Goal: Check status: Check status

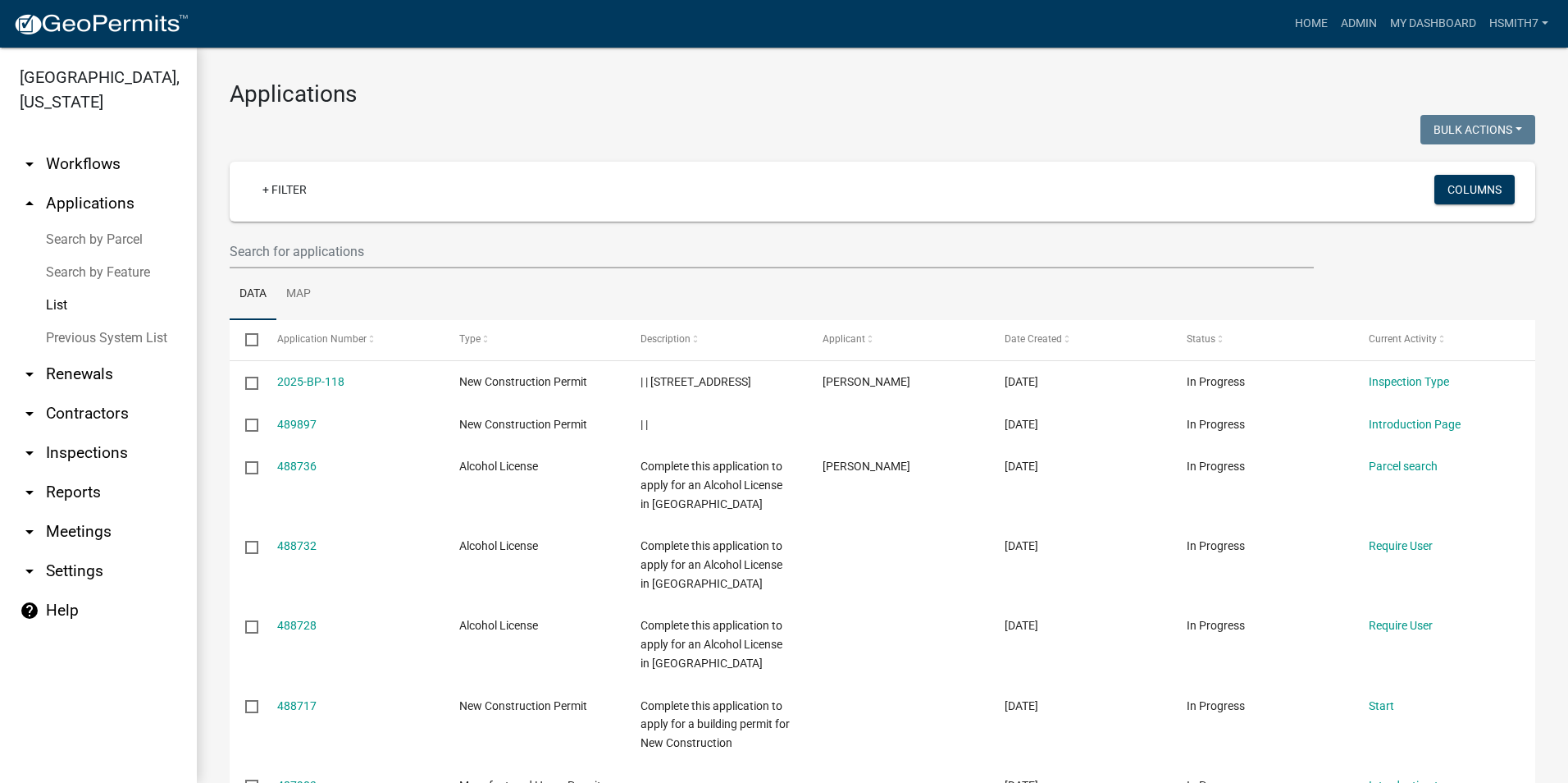
select select "3: 100"
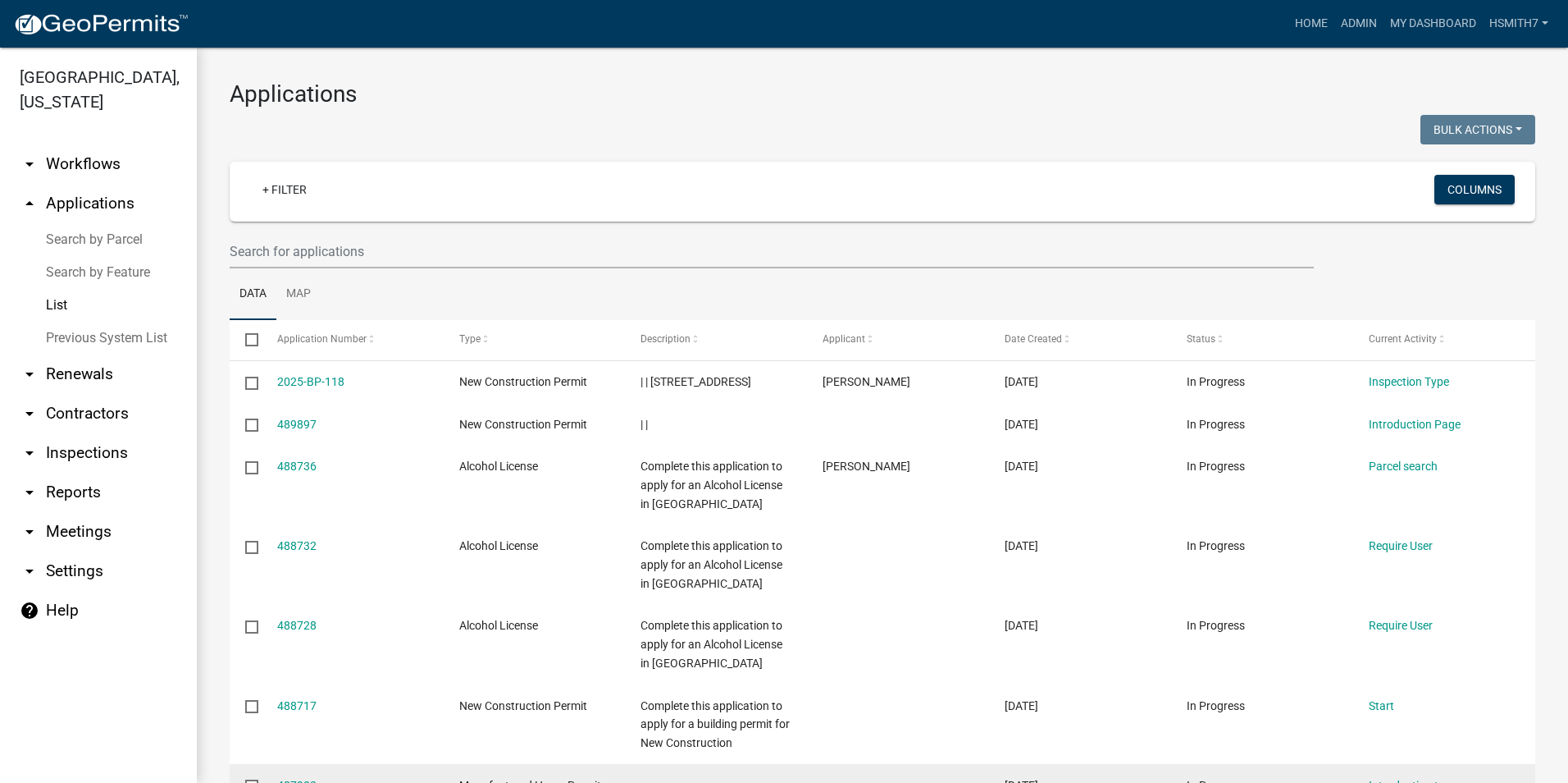
scroll to position [574, 0]
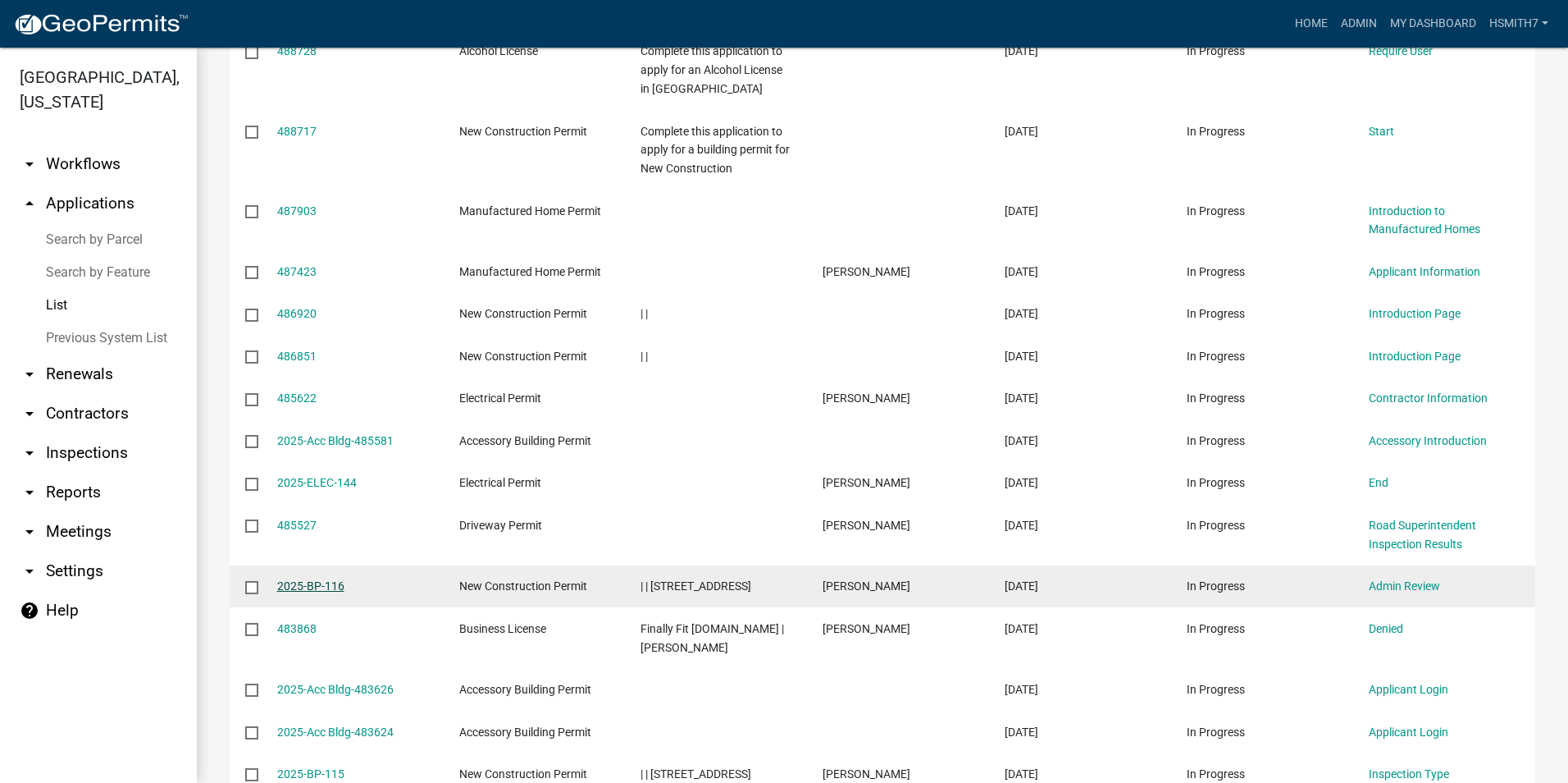
click at [313, 585] on link "2025-BP-116" at bounding box center [311, 585] width 68 height 13
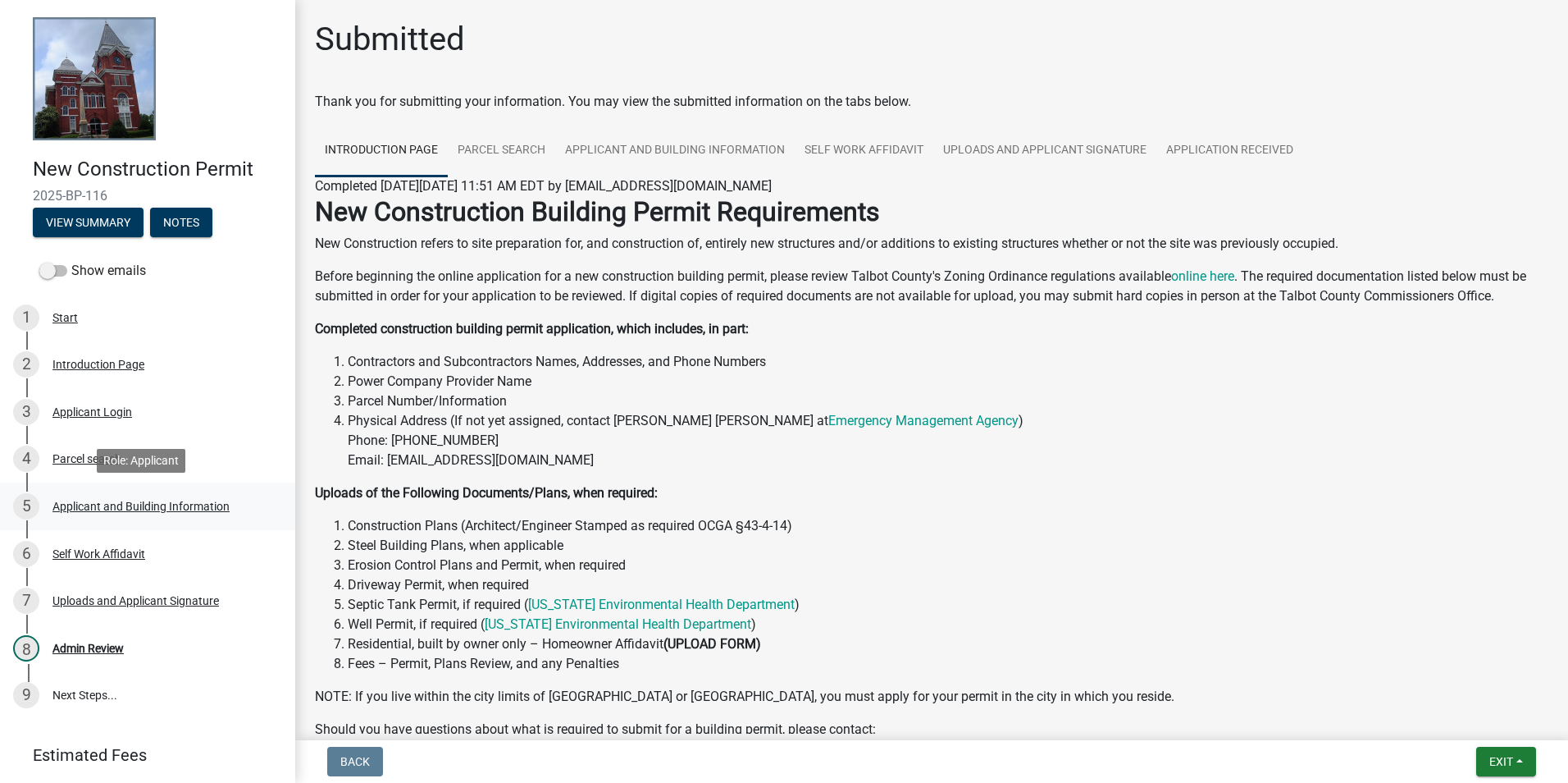
click at [126, 513] on div "5 Applicant and Building Information" at bounding box center [140, 506] width 256 height 27
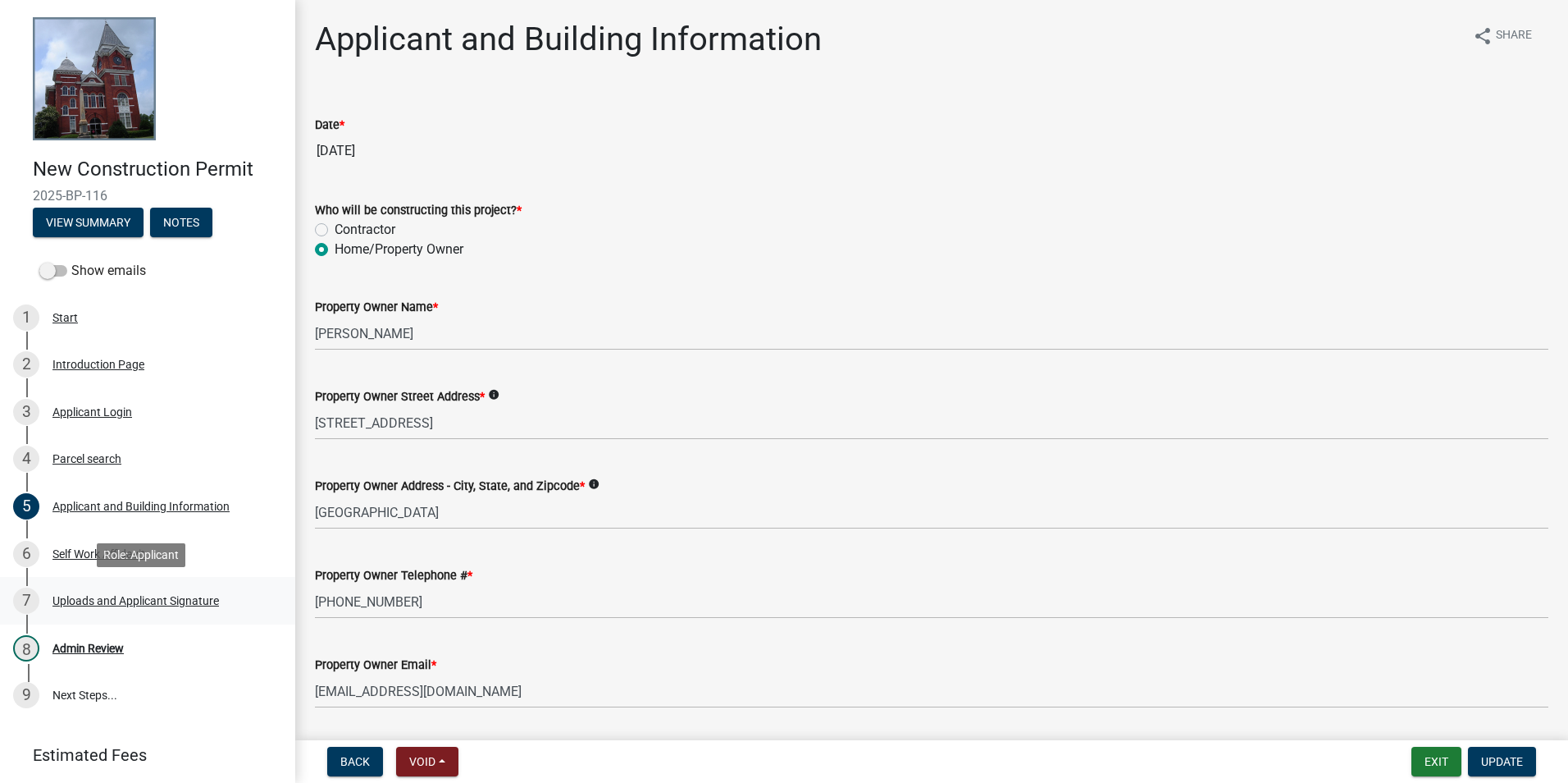
click at [187, 601] on div "Uploads and Applicant Signature" at bounding box center [135, 600] width 166 height 11
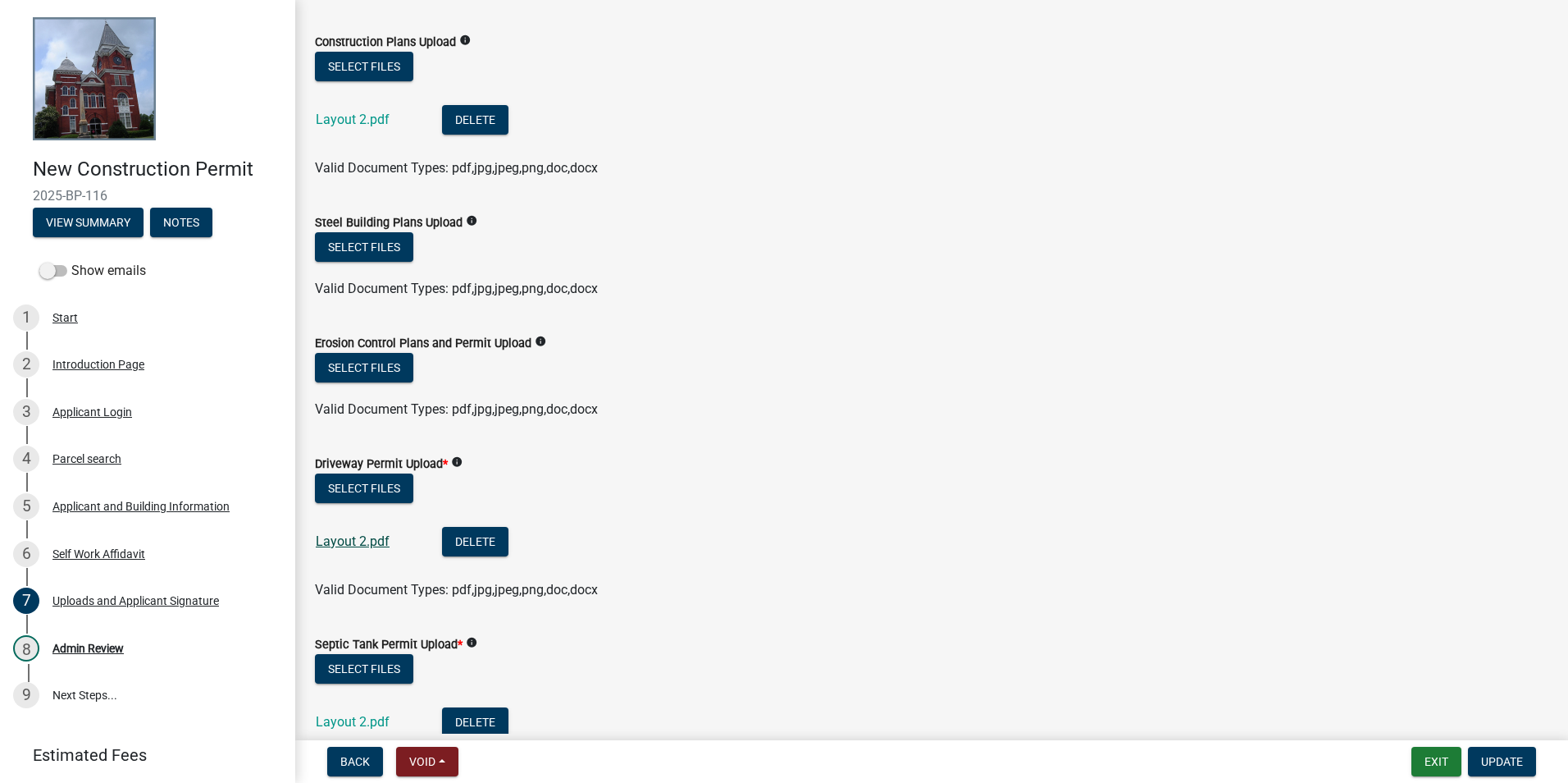
click at [352, 539] on link "Layout 2.pdf" at bounding box center [353, 541] width 74 height 15
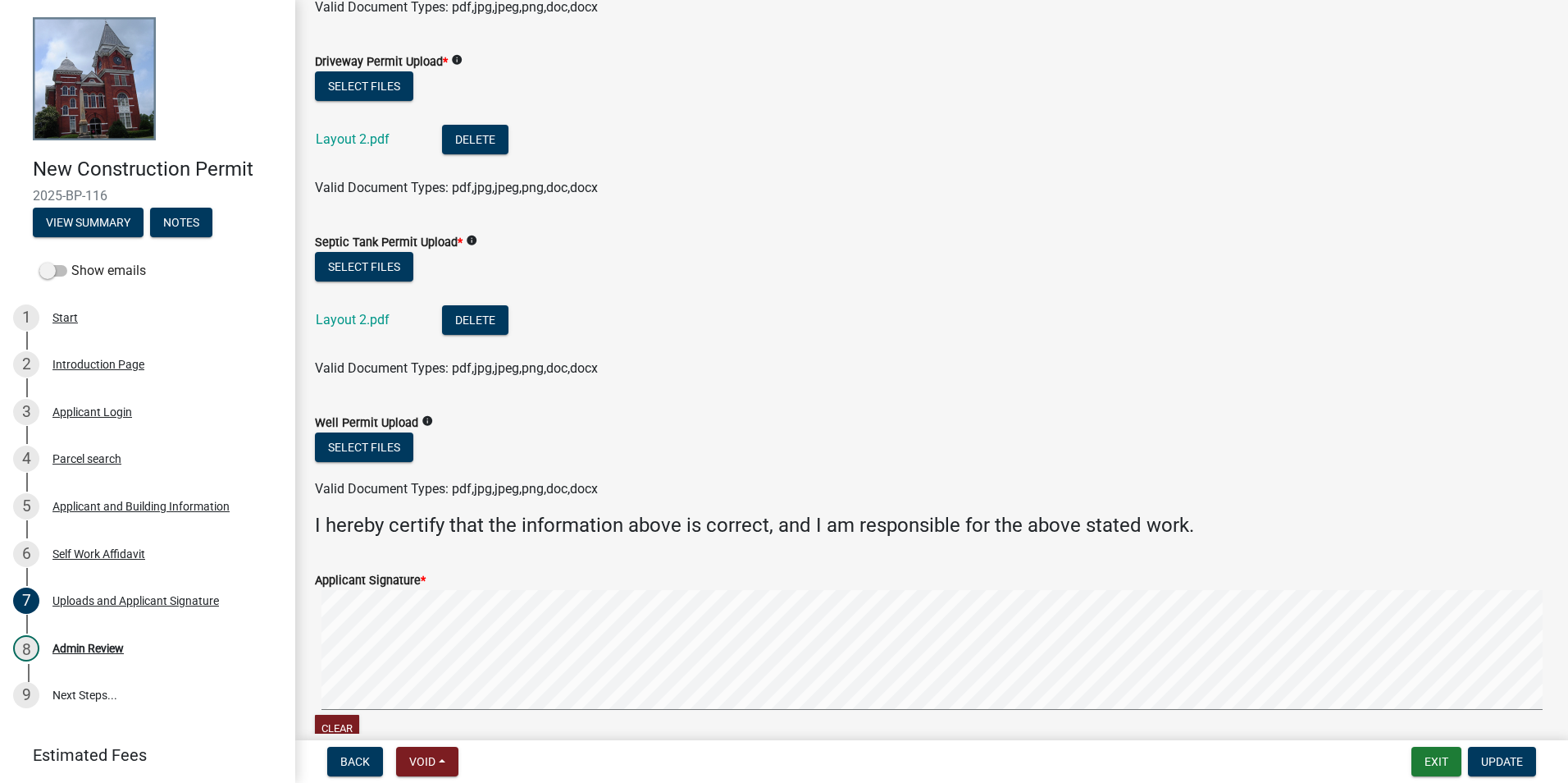
scroll to position [821, 0]
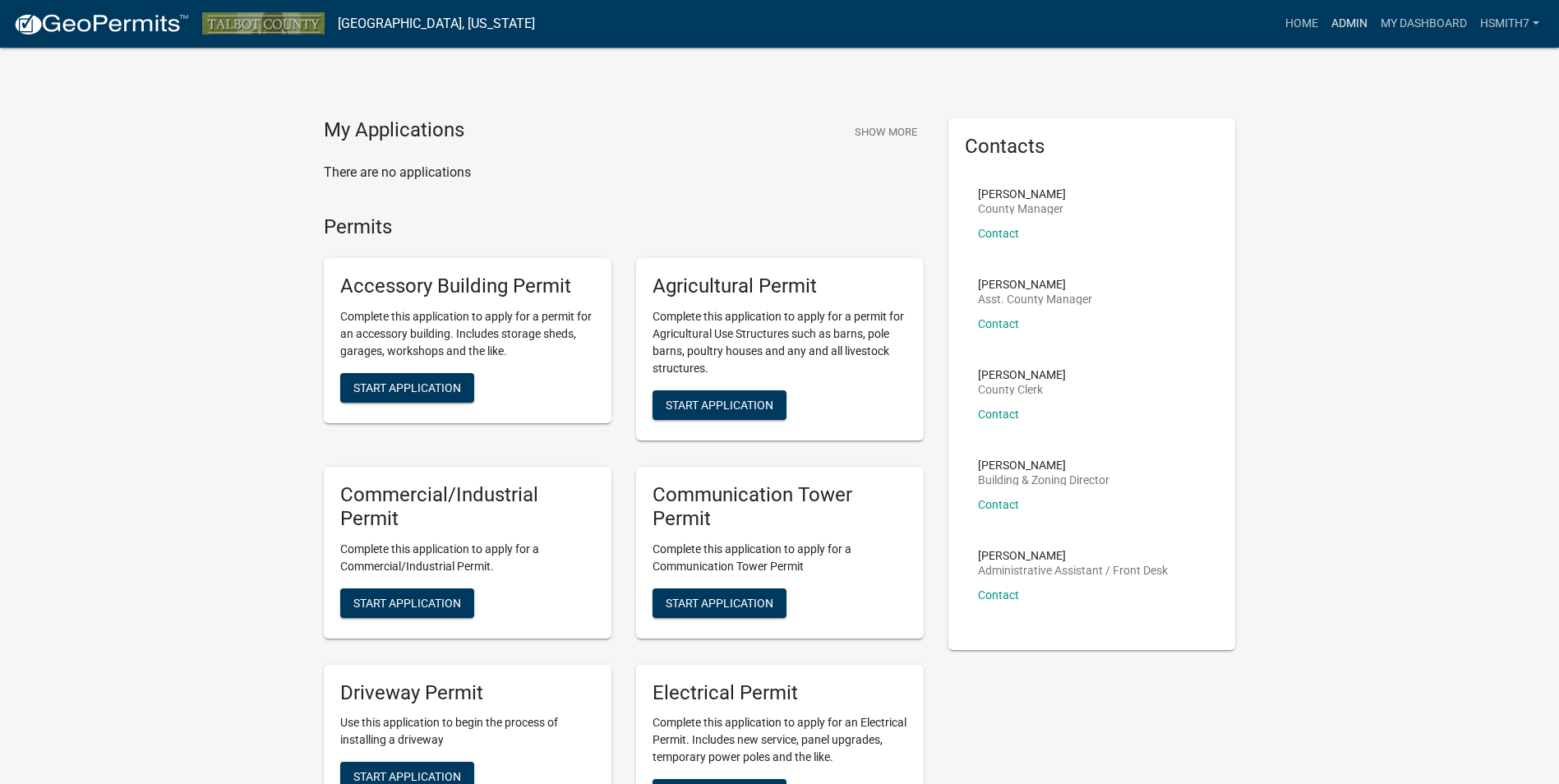
click at [1343, 27] on link "Admin" at bounding box center [1349, 24] width 49 height 31
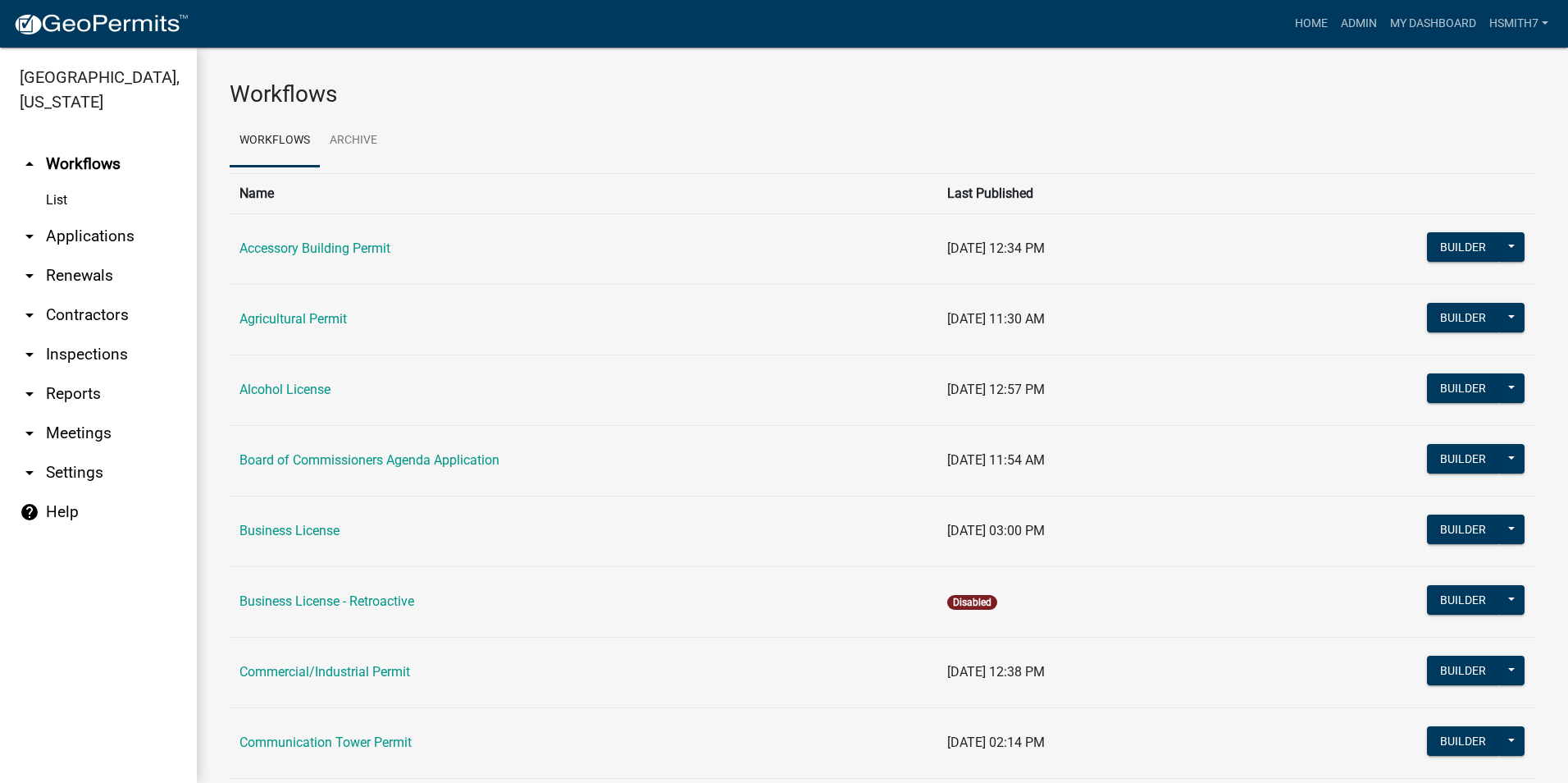
click at [107, 243] on link "arrow_drop_down Applications" at bounding box center [98, 236] width 197 height 39
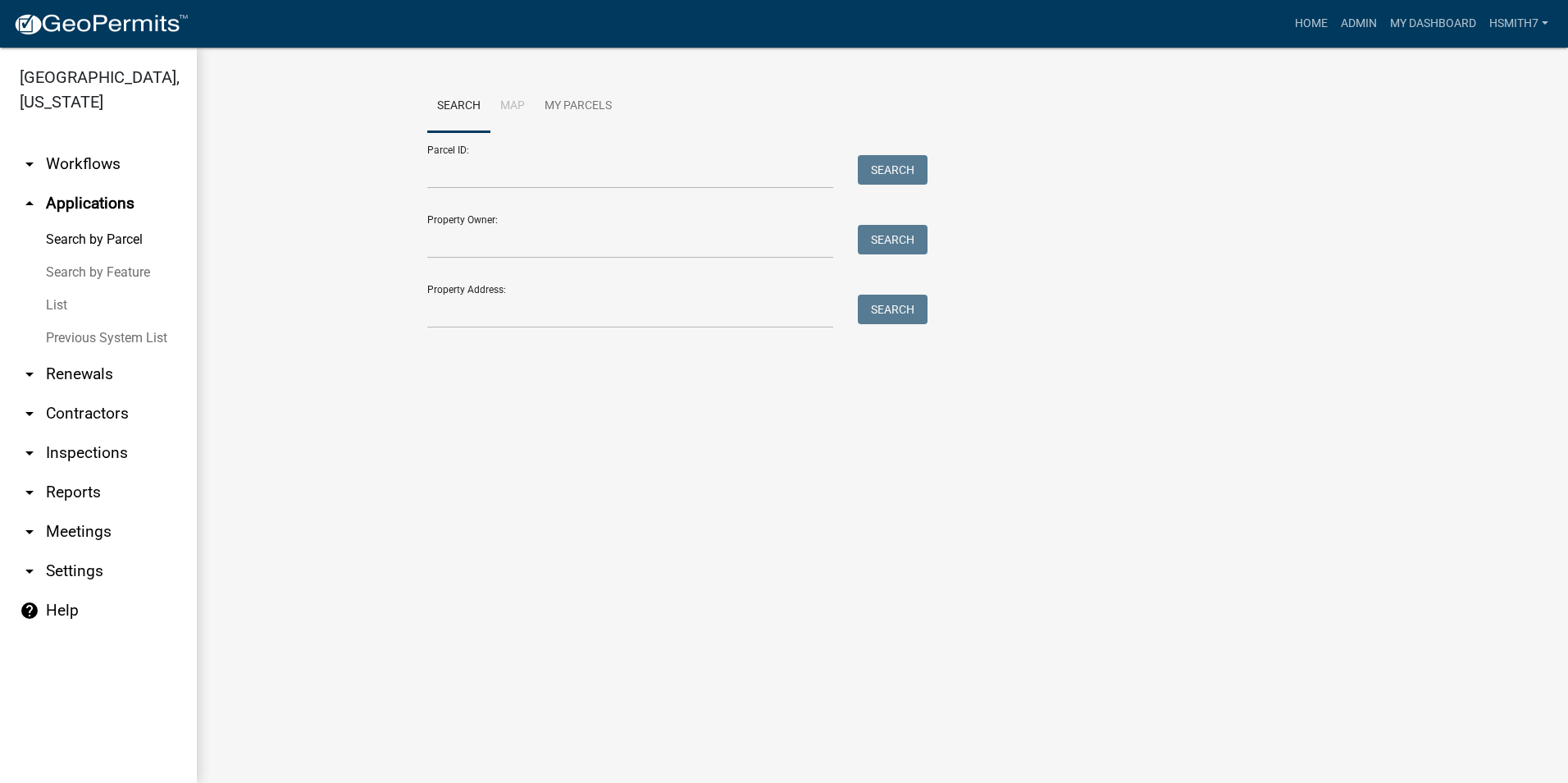
click at [54, 302] on link "List" at bounding box center [98, 305] width 197 height 33
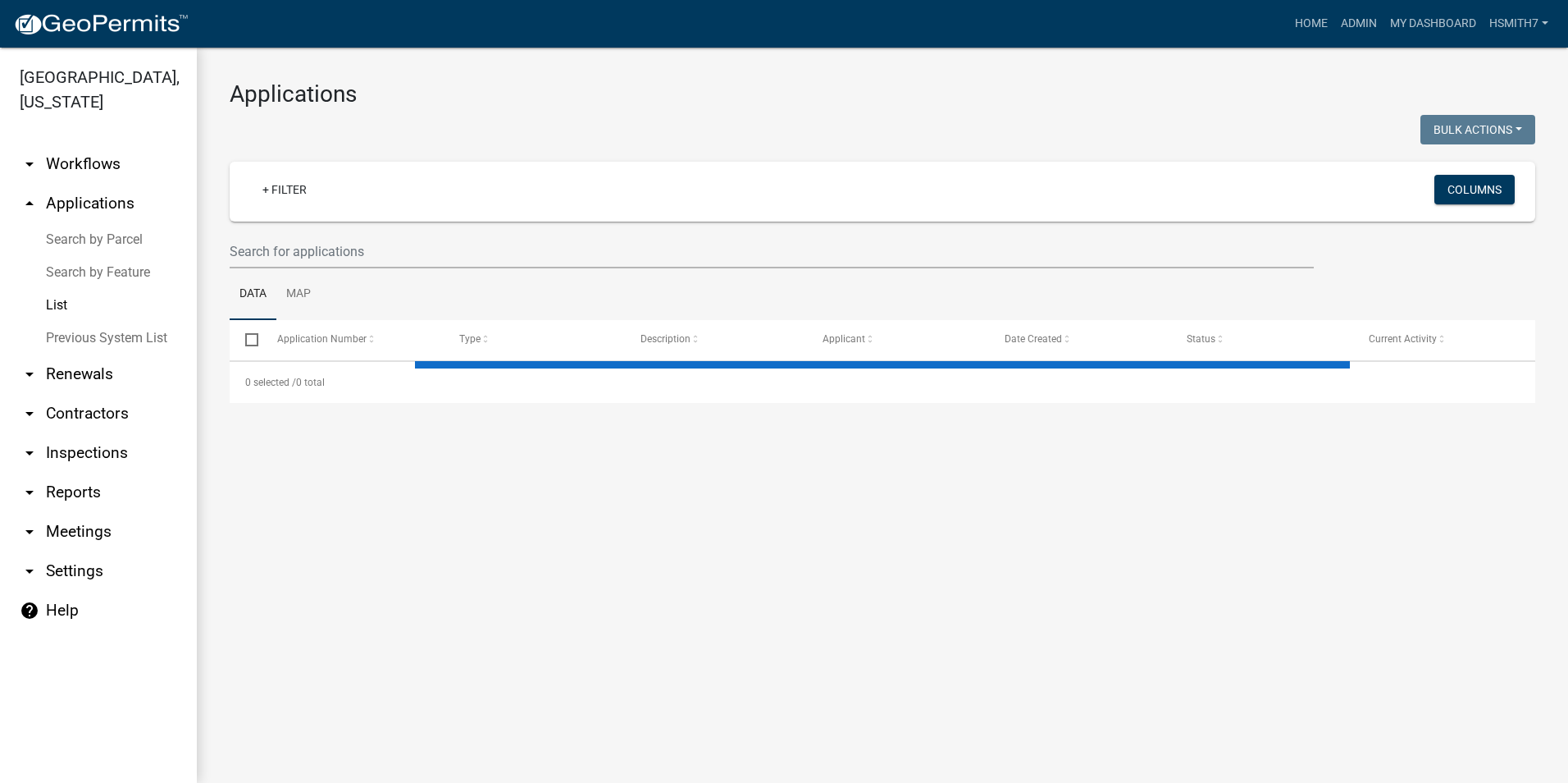
select select "3: 100"
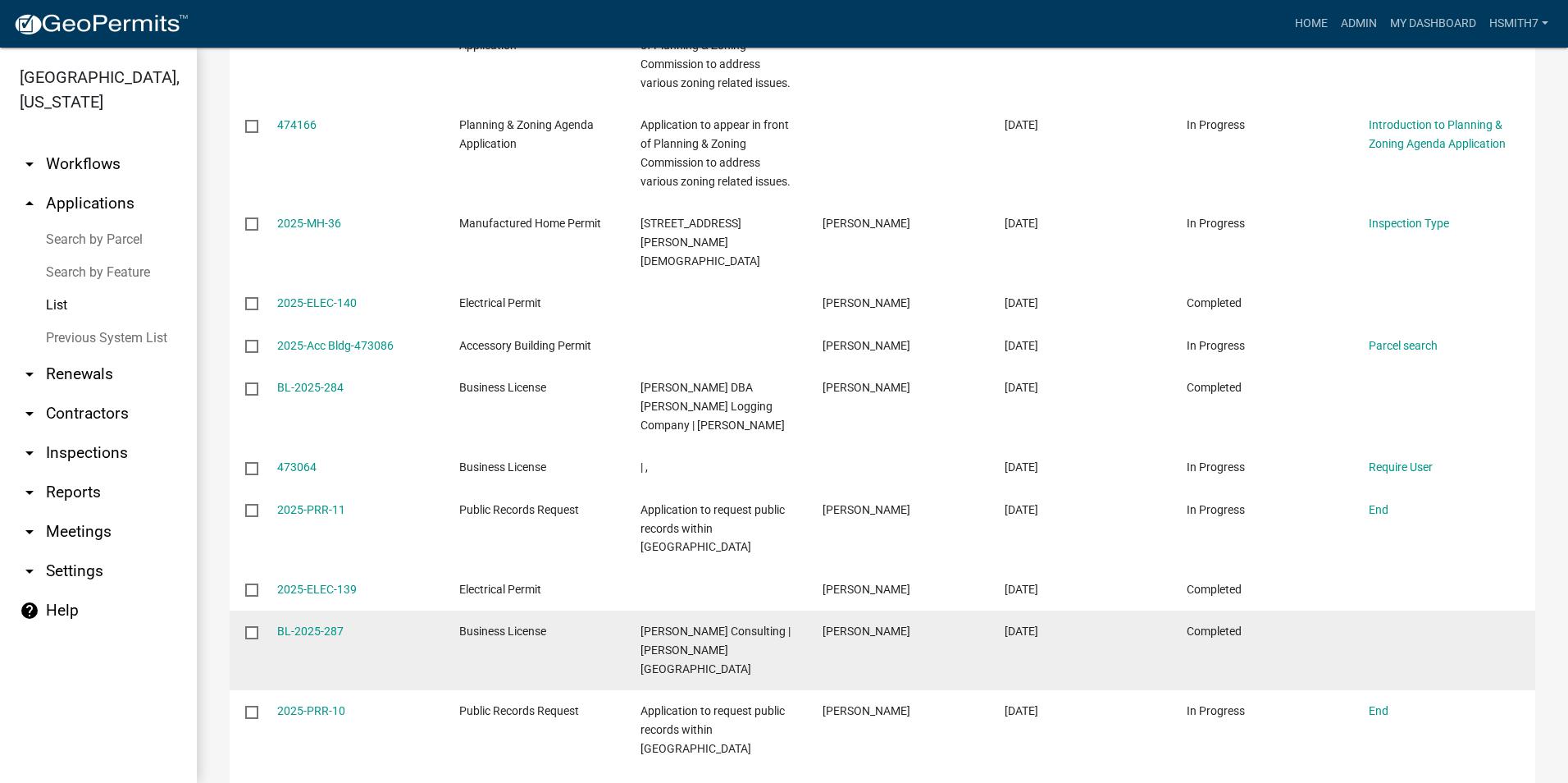
scroll to position [3118, 0]
